Goal: Navigation & Orientation: Find specific page/section

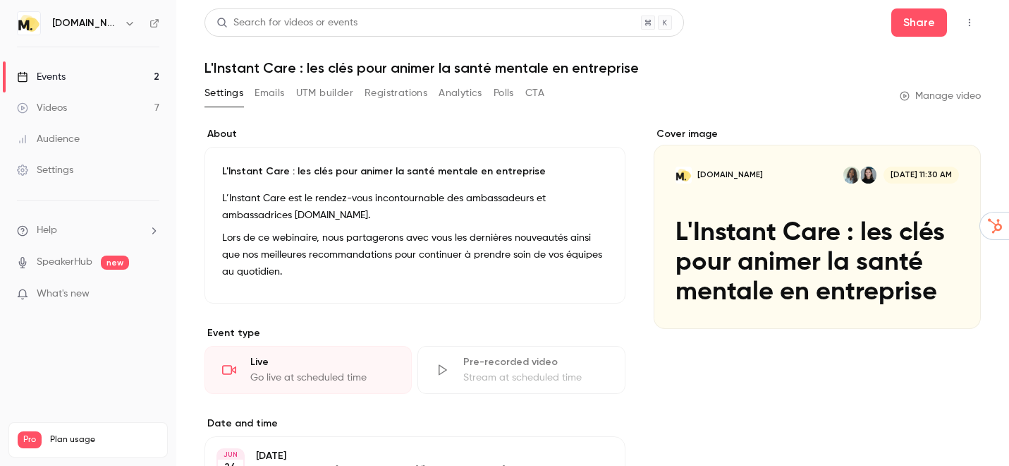
click at [104, 72] on link "Events 2" at bounding box center [88, 76] width 176 height 31
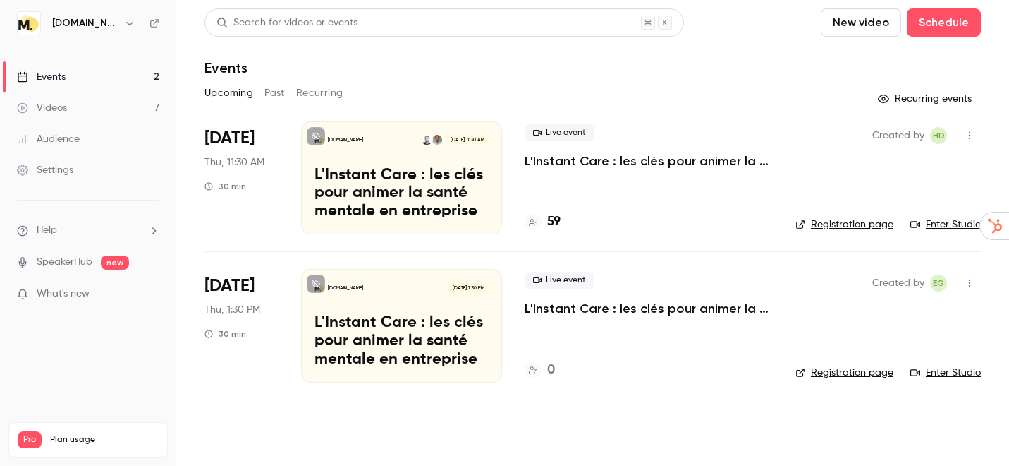
click at [942, 224] on link "Enter Studio" at bounding box center [946, 224] width 71 height 14
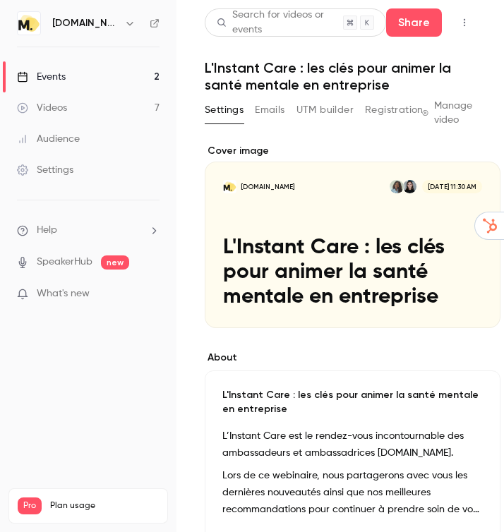
click at [53, 80] on div "Events" at bounding box center [41, 77] width 49 height 14
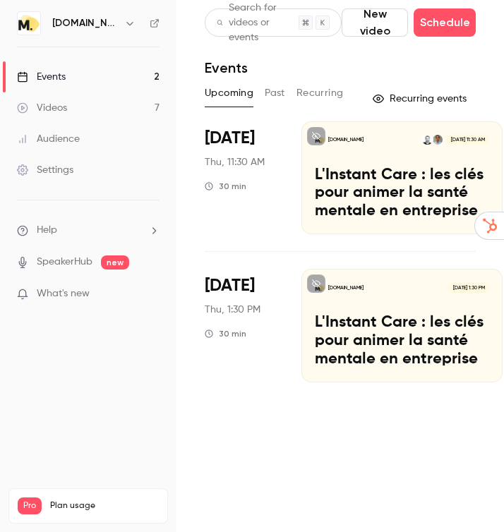
scroll to position [0, 227]
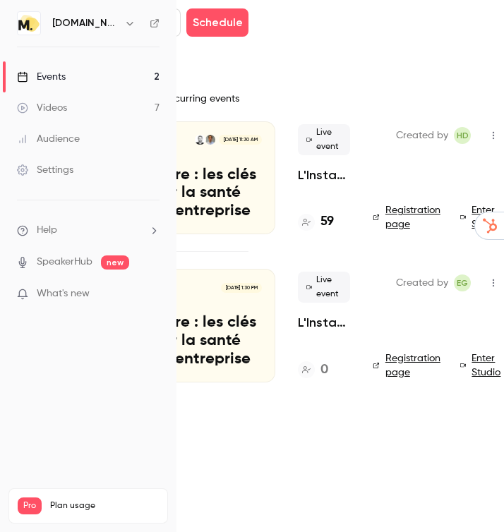
click at [363, 207] on link "Enter Studio" at bounding box center [482, 217] width 44 height 28
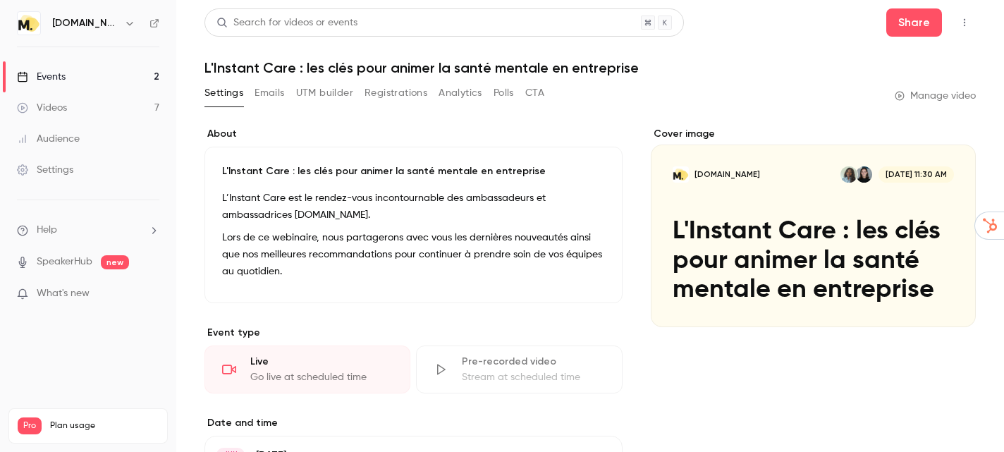
click at [63, 75] on div "Events" at bounding box center [41, 77] width 49 height 14
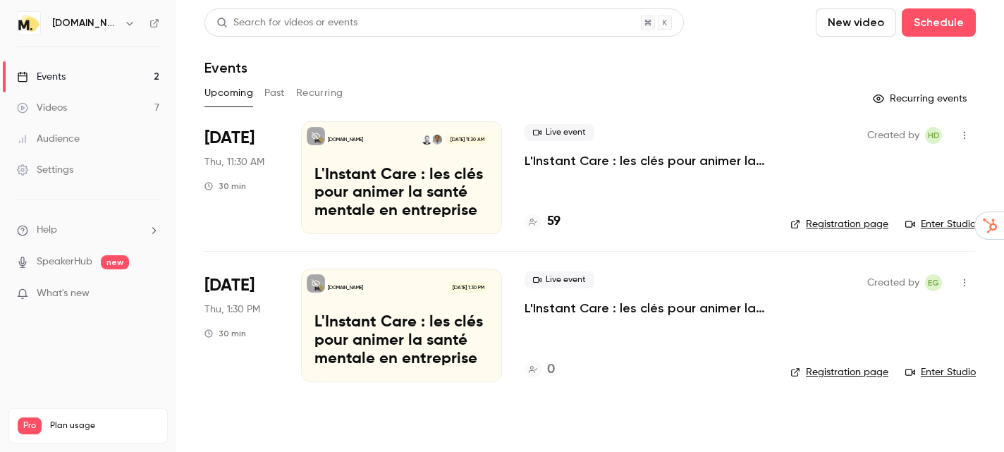
click at [935, 222] on link "Enter Studio" at bounding box center [941, 224] width 71 height 14
